Goal: Information Seeking & Learning: Check status

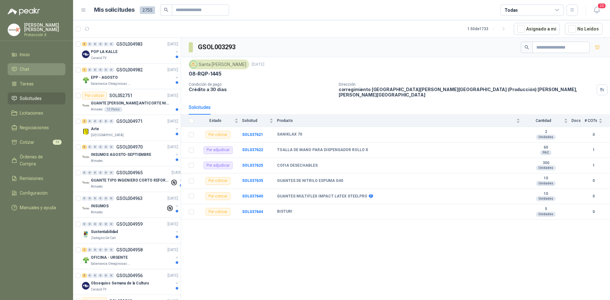
click at [30, 66] on li "Chat" at bounding box center [36, 69] width 50 height 7
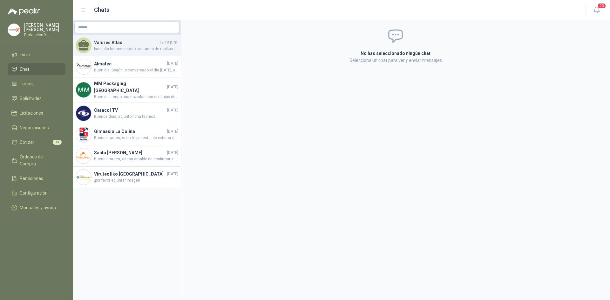
click at [116, 50] on span "buen dia hemos estado trantando de realizar la entrega, sin embargo el envio no…" at bounding box center [136, 49] width 84 height 6
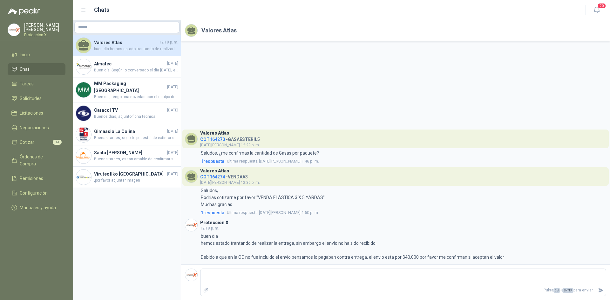
click at [222, 138] on span "COT164270" at bounding box center [212, 139] width 25 height 5
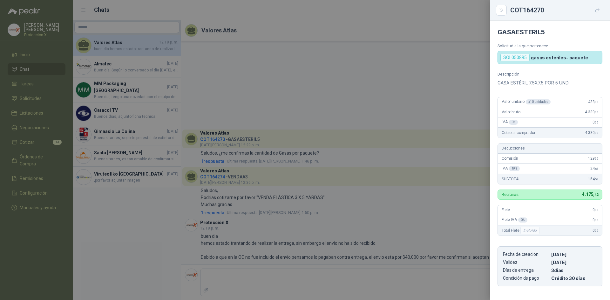
click at [597, 9] on icon "button" at bounding box center [597, 10] width 5 height 5
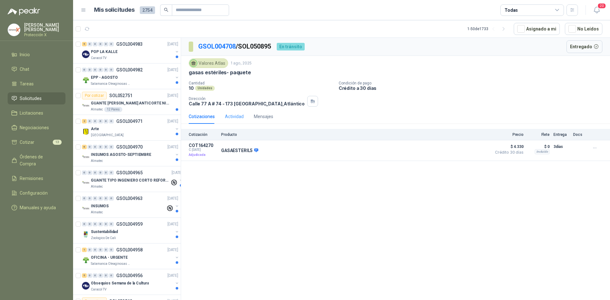
click at [232, 112] on div "Actividad" at bounding box center [234, 116] width 19 height 15
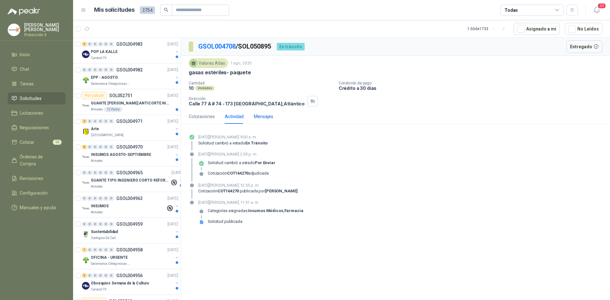
click at [269, 115] on div "Mensajes" at bounding box center [263, 116] width 19 height 7
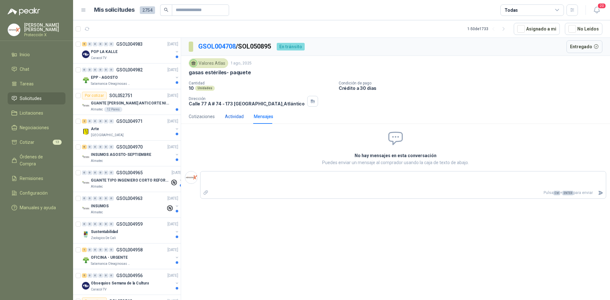
click at [228, 115] on div "Actividad" at bounding box center [234, 116] width 19 height 7
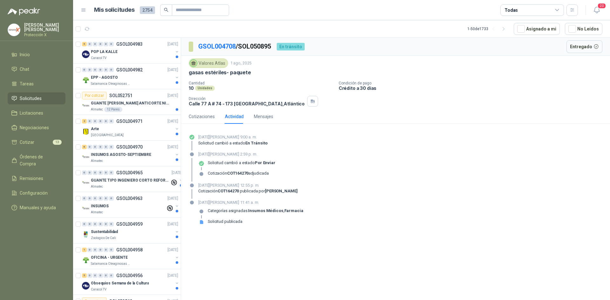
click at [202, 74] on p "gasas estériles- paquete" at bounding box center [220, 72] width 62 height 7
click at [204, 47] on link "GSOL004708" at bounding box center [217, 47] width 38 height 8
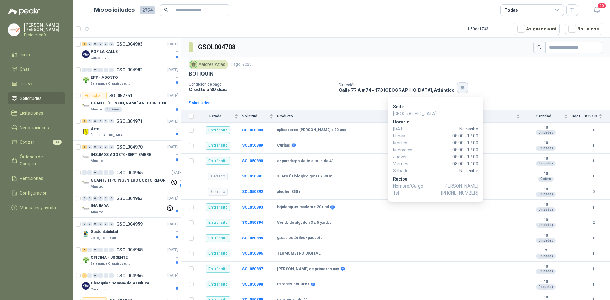
click at [462, 90] on icon "button" at bounding box center [462, 89] width 1 height 1
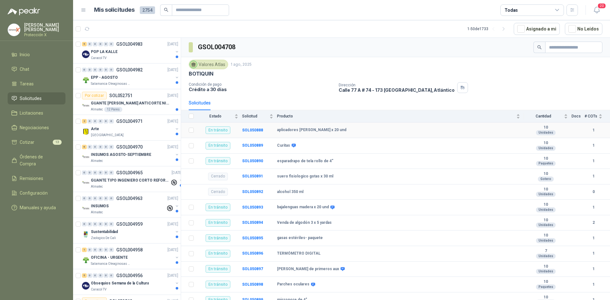
click at [549, 131] on div "Unidades" at bounding box center [546, 132] width 20 height 5
click at [511, 118] on div "Producto" at bounding box center [398, 116] width 243 height 6
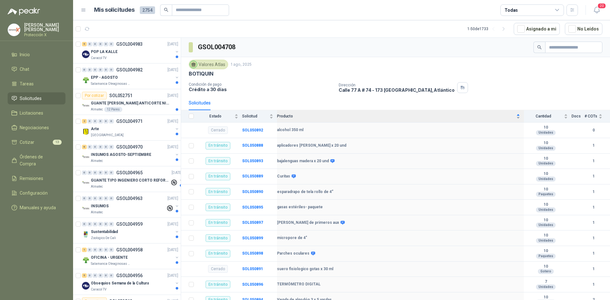
click at [511, 118] on div "Producto" at bounding box center [398, 116] width 243 height 6
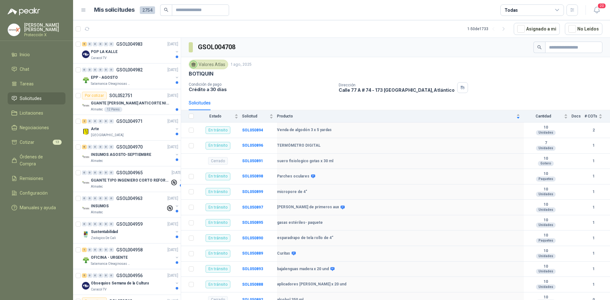
click at [194, 115] on th at bounding box center [189, 116] width 17 height 12
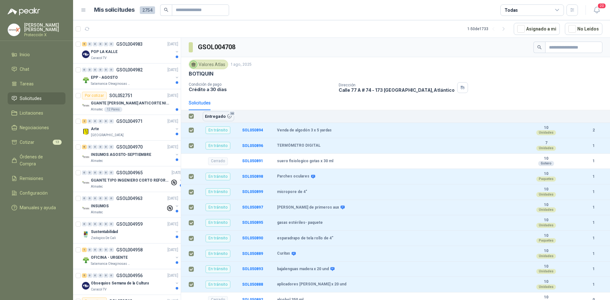
click at [487, 88] on div "Dirección [STREET_ADDRESS]" at bounding box center [473, 87] width 269 height 11
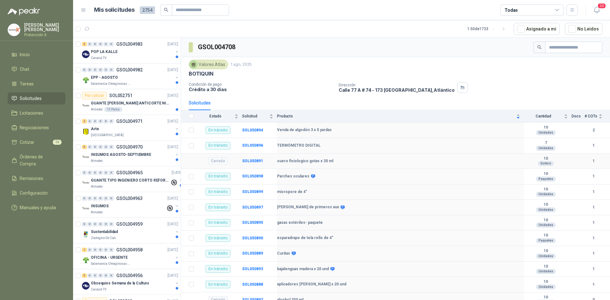
scroll to position [5, 0]
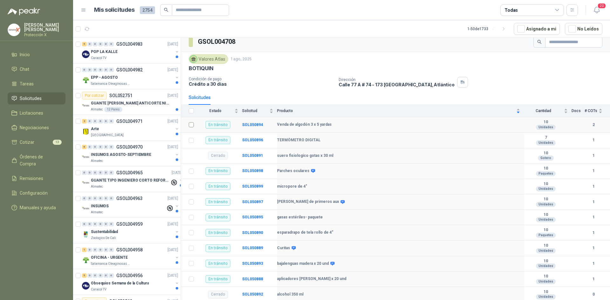
click at [187, 126] on td at bounding box center [189, 125] width 17 height 16
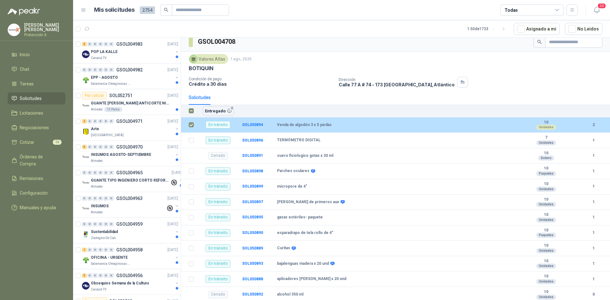
drag, startPoint x: 560, startPoint y: 124, endPoint x: 461, endPoint y: 98, distance: 102.5
click at [467, 93] on div "Solicitudes" at bounding box center [396, 97] width 414 height 15
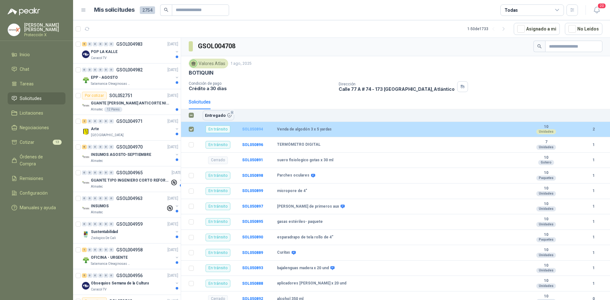
scroll to position [0, 0]
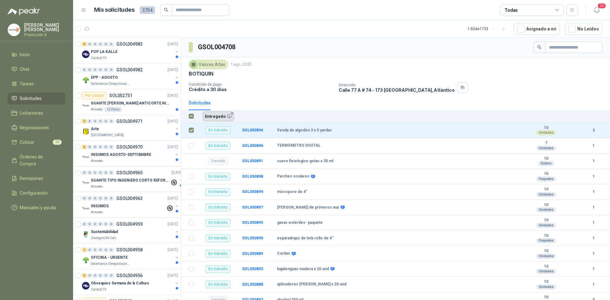
click at [216, 117] on button "Entregado 1" at bounding box center [218, 117] width 31 height 10
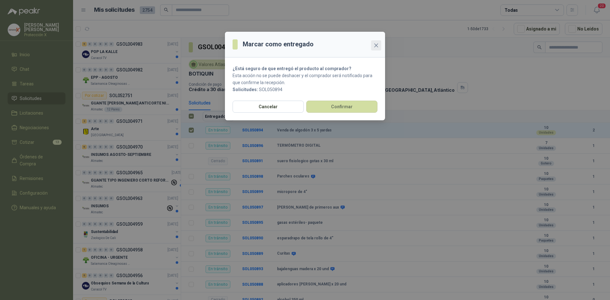
click at [376, 49] on button "Close" at bounding box center [376, 45] width 10 height 10
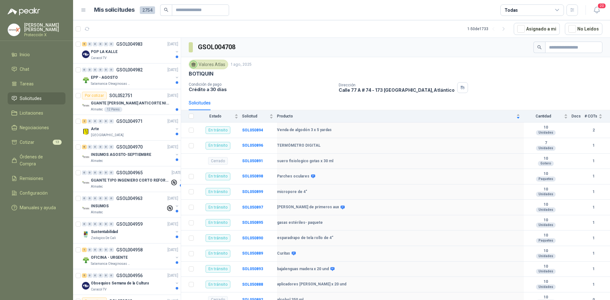
click at [197, 107] on div "Solicitudes" at bounding box center [200, 103] width 22 height 15
click at [250, 114] on div "Solicitud" at bounding box center [257, 116] width 31 height 6
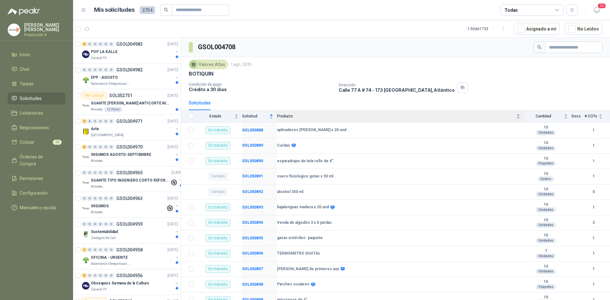
click at [291, 117] on span "Producto" at bounding box center [396, 116] width 238 height 4
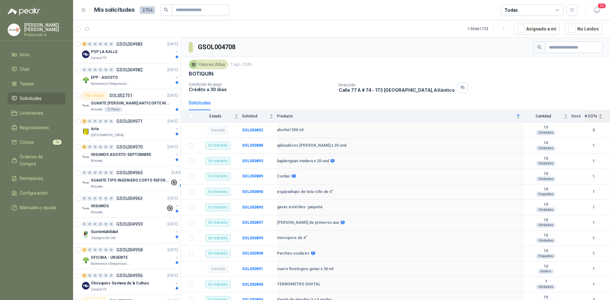
click at [585, 119] on div "# COTs" at bounding box center [594, 116] width 18 height 6
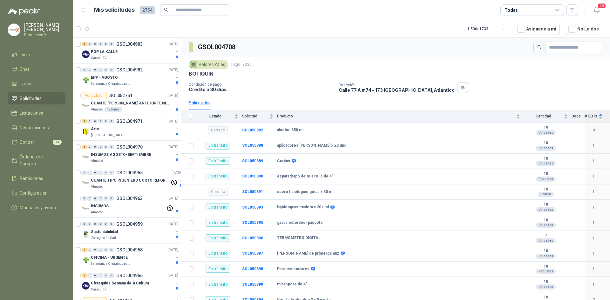
click at [585, 119] on span "# COTs" at bounding box center [591, 116] width 13 height 4
click at [560, 46] on input "text" at bounding box center [571, 47] width 45 height 11
click at [423, 89] on p "[STREET_ADDRESS]" at bounding box center [397, 89] width 116 height 5
click at [429, 89] on div "Dirección [STREET_ADDRESS]" at bounding box center [473, 87] width 269 height 11
click at [460, 89] on icon "button" at bounding box center [462, 87] width 5 height 5
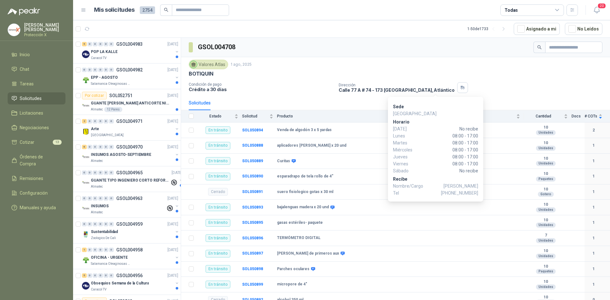
click at [405, 182] on p "Recibe" at bounding box center [435, 179] width 85 height 7
click at [405, 185] on p "Nombre/Cargo [PERSON_NAME]" at bounding box center [435, 186] width 85 height 7
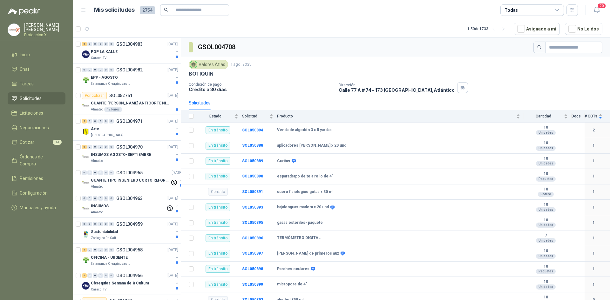
click at [196, 75] on p "BOTIQUIN" at bounding box center [201, 74] width 25 height 7
click at [203, 68] on div "Valores Atlas" at bounding box center [208, 65] width 39 height 10
click at [203, 64] on div "Valores Atlas" at bounding box center [208, 65] width 39 height 10
click at [242, 71] on div "BOTIQUIN" at bounding box center [396, 74] width 414 height 7
click at [225, 68] on div "Valores Atlas" at bounding box center [208, 65] width 39 height 10
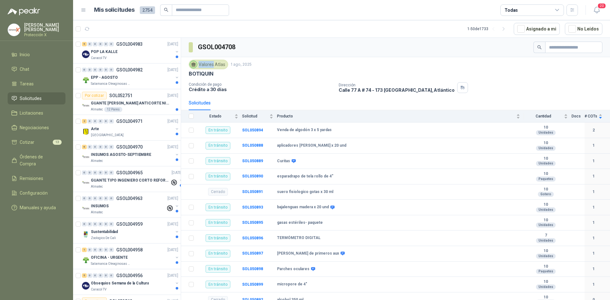
drag, startPoint x: 224, startPoint y: 67, endPoint x: 219, endPoint y: 89, distance: 22.5
click at [224, 68] on div "Valores Atlas" at bounding box center [208, 65] width 39 height 10
click at [216, 93] on div "Condición de pago Crédito a 30 días" at bounding box center [261, 87] width 145 height 11
click at [206, 91] on p "Crédito a 30 días" at bounding box center [261, 89] width 145 height 5
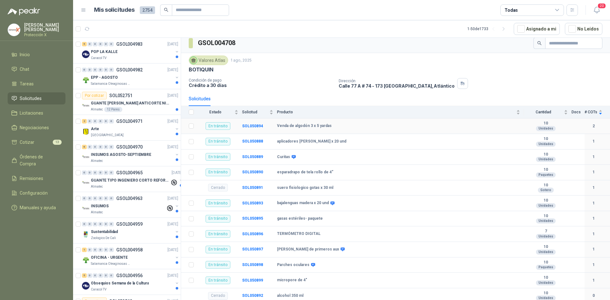
scroll to position [5, 0]
click at [242, 281] on td "En tránsito" at bounding box center [220, 280] width 45 height 16
click at [245, 282] on td "SOL050899" at bounding box center [259, 280] width 35 height 16
click at [247, 280] on b "SOL050899" at bounding box center [252, 279] width 21 height 4
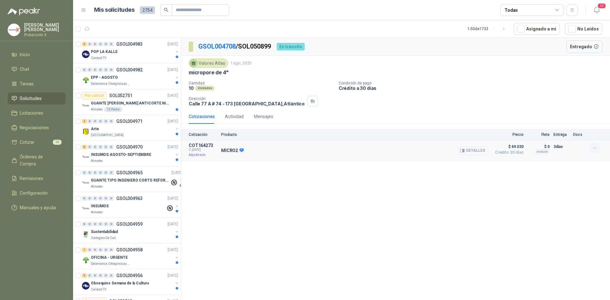
click at [595, 146] on icon "button" at bounding box center [594, 148] width 5 height 5
click at [473, 150] on button "Detalles" at bounding box center [473, 151] width 30 height 9
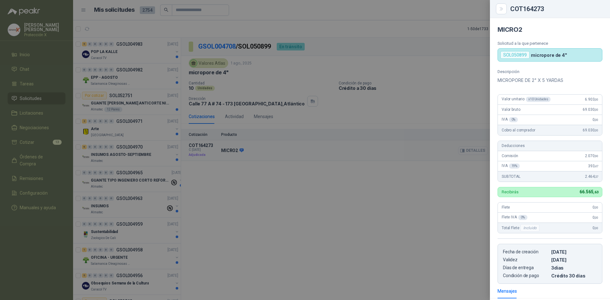
scroll to position [86, 0]
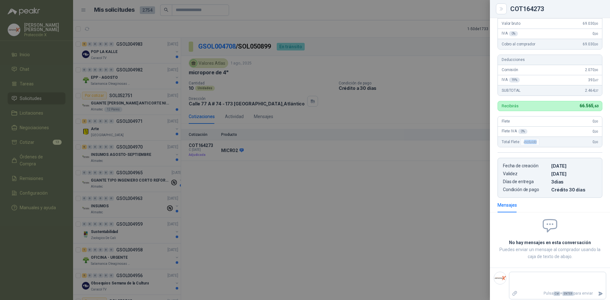
drag, startPoint x: 525, startPoint y: 141, endPoint x: 544, endPoint y: 143, distance: 19.6
click at [544, 143] on div "Total Flete Incluido 0 ,00" at bounding box center [550, 142] width 104 height 10
click at [540, 122] on div "Flete 0 ,00" at bounding box center [550, 122] width 104 height 10
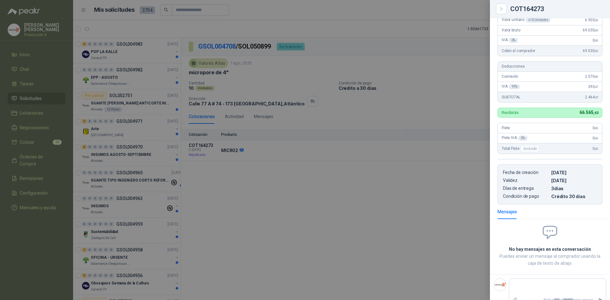
scroll to position [89, 0]
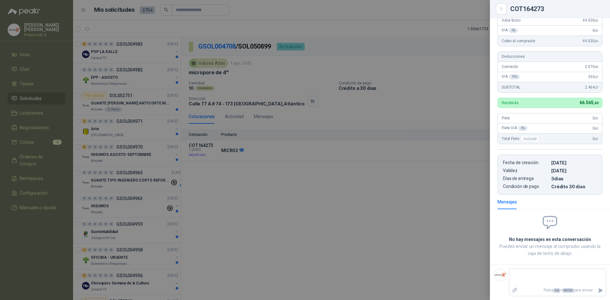
click at [349, 109] on div at bounding box center [305, 150] width 610 height 300
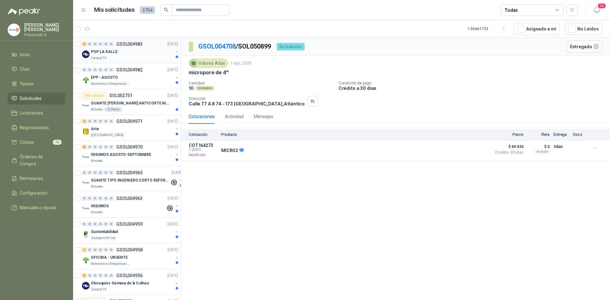
click at [105, 59] on p "Caracol TV" at bounding box center [99, 58] width 16 height 5
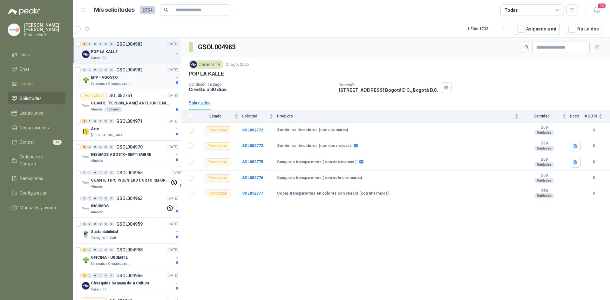
click at [127, 89] on div "0 0 0 0 0 0 GSOL004982 [DATE] EPP - AGOSTO Salamanca Oleaginosas SAS" at bounding box center [127, 77] width 108 height 26
click at [131, 76] on div "EPP - AGOSTO" at bounding box center [132, 78] width 82 height 8
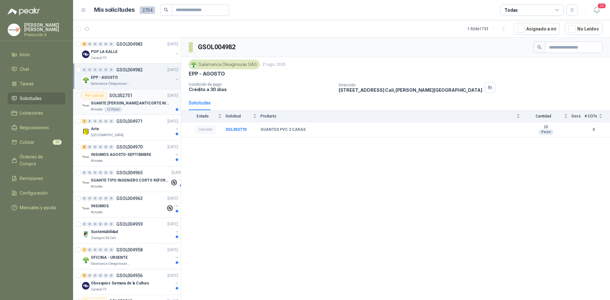
click at [142, 107] on div "Almatec 12 Pares" at bounding box center [134, 109] width 87 height 5
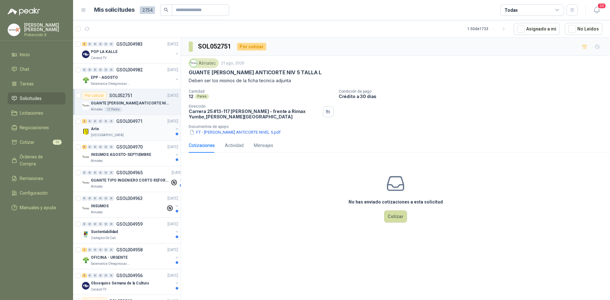
click at [148, 129] on div "Arte" at bounding box center [132, 129] width 82 height 8
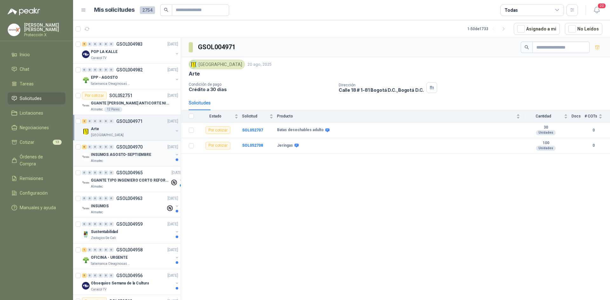
click at [158, 158] on div "INSUMOS AGOSTO-SEPTIEMBRE" at bounding box center [132, 155] width 82 height 8
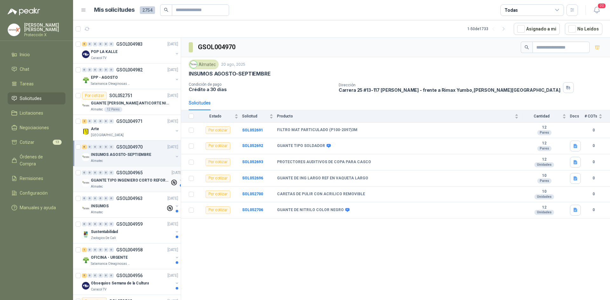
scroll to position [32, 0]
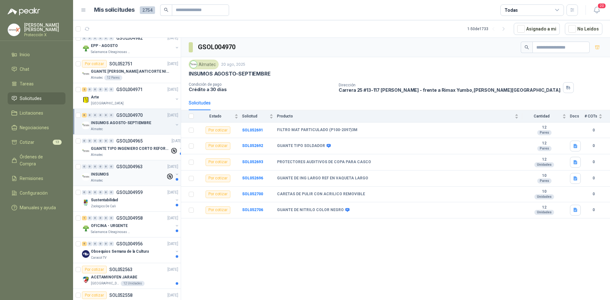
click at [154, 164] on div "0 0 0 0 0 0 GSOL004963 [DATE]" at bounding box center [131, 167] width 98 height 8
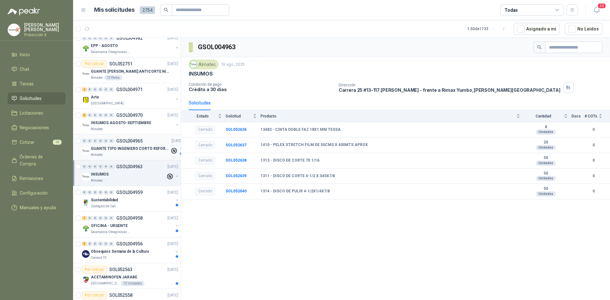
click at [156, 154] on div "Almatec" at bounding box center [130, 155] width 79 height 5
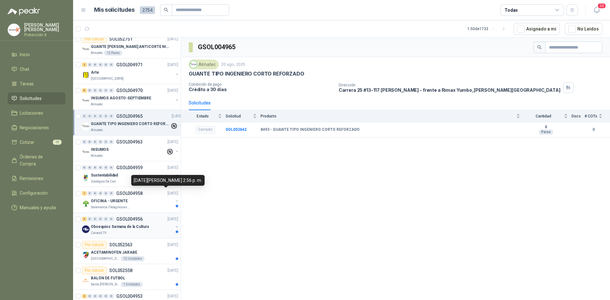
scroll to position [95, 0]
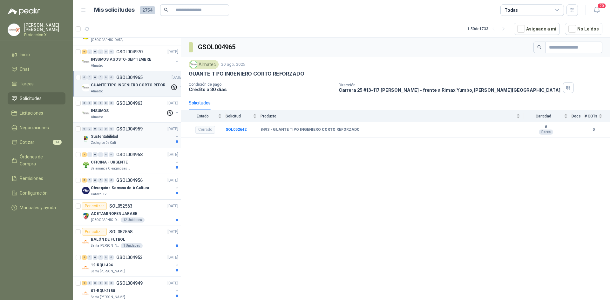
click at [137, 128] on p "GSOL004959" at bounding box center [129, 129] width 26 height 4
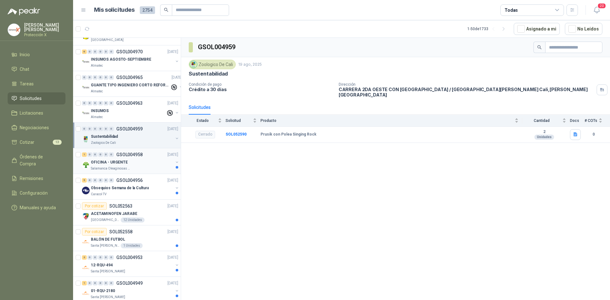
click at [137, 158] on div "1 0 0 0 0 0 GSOL004958 [DATE]" at bounding box center [131, 155] width 98 height 8
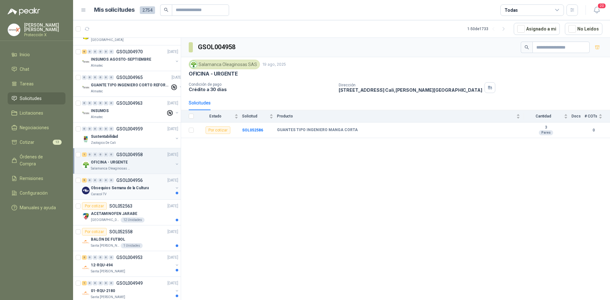
click at [141, 184] on div "5 0 0 0 0 0 GSOL004956 [DATE]" at bounding box center [131, 181] width 98 height 8
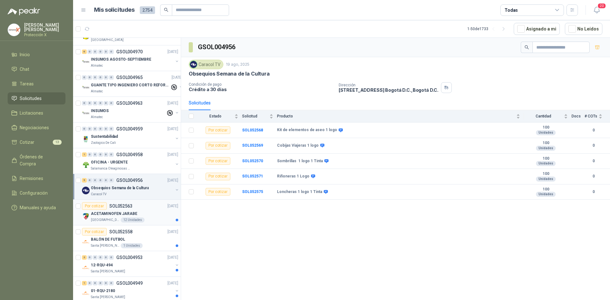
click at [119, 209] on div "Por cotizar SOL052563" at bounding box center [107, 206] width 51 height 8
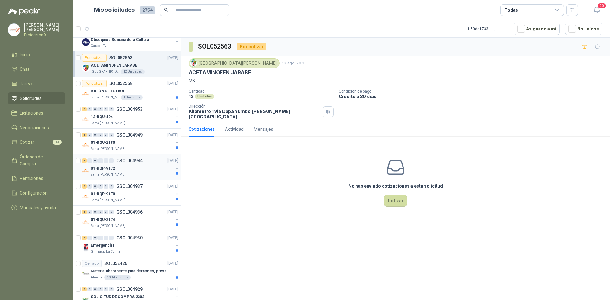
scroll to position [286, 0]
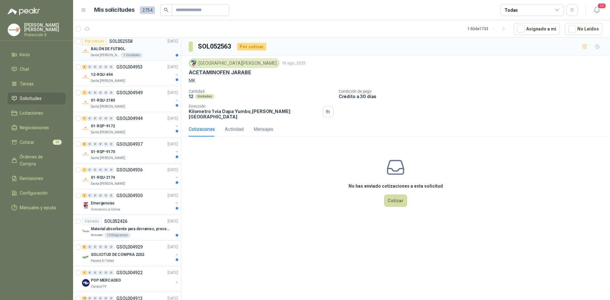
click at [142, 56] on div "Santa [PERSON_NAME] 1 Unidades" at bounding box center [134, 55] width 87 height 5
click at [147, 74] on div "12-RQU-494" at bounding box center [132, 75] width 82 height 8
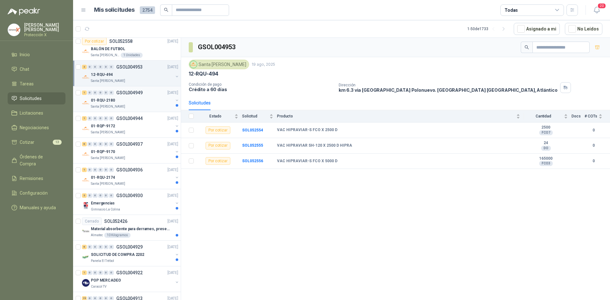
click at [152, 105] on div "Santa [PERSON_NAME]" at bounding box center [132, 106] width 82 height 5
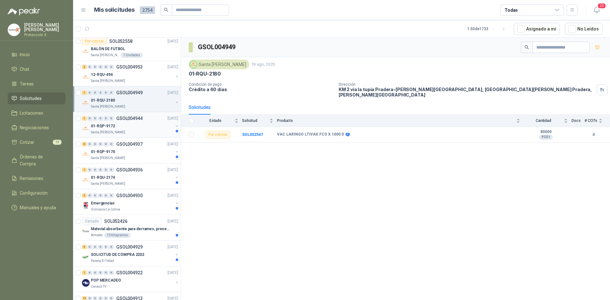
click at [155, 122] on div "1 0 0 0 0 0 GSOL004944 [DATE]" at bounding box center [131, 119] width 98 height 8
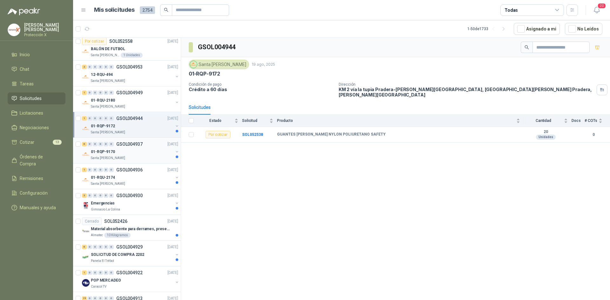
click at [154, 140] on div "6 0 0 0 0 0 GSOL004937 [DATE] 01-RQP-9170 [GEOGRAPHIC_DATA][PERSON_NAME]" at bounding box center [127, 151] width 108 height 26
click at [152, 159] on div "Santa [PERSON_NAME]" at bounding box center [132, 158] width 82 height 5
click at [152, 176] on div "01-RQU-2174" at bounding box center [132, 178] width 82 height 8
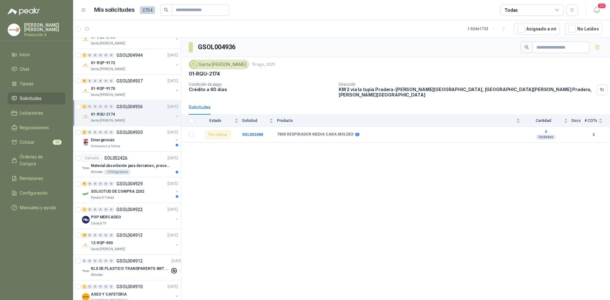
scroll to position [350, 0]
drag, startPoint x: 153, startPoint y: 150, endPoint x: 153, endPoint y: 157, distance: 7.0
click at [153, 150] on div "3 0 0 0 0 0 GSOL004930 [DATE] Emergencias Gimnasio La Colina" at bounding box center [127, 139] width 108 height 26
click at [158, 152] on article "Cerrado SOL052426 [DATE] Material absorbente para derrames, presentación por kg…" at bounding box center [127, 165] width 108 height 26
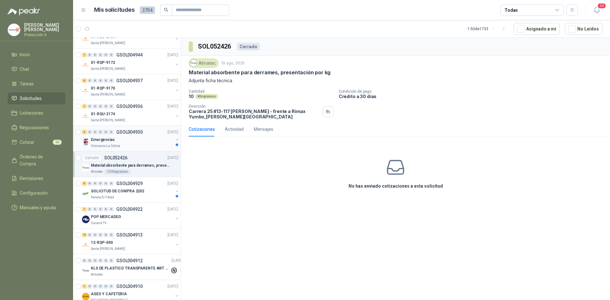
click at [159, 145] on div "Gimnasio La Colina" at bounding box center [132, 146] width 82 height 5
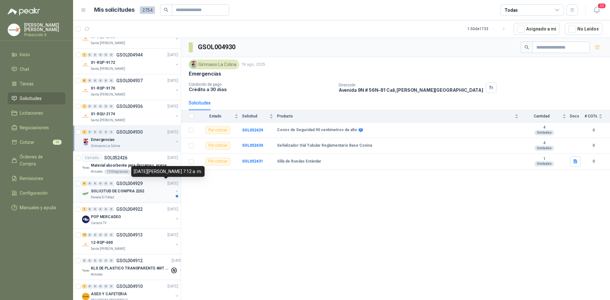
click at [156, 196] on div "Panela El Trébol" at bounding box center [132, 197] width 82 height 5
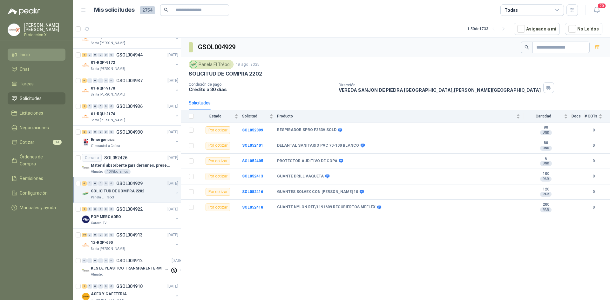
click at [36, 57] on li "Inicio" at bounding box center [36, 54] width 50 height 7
